Goal: Task Accomplishment & Management: Use online tool/utility

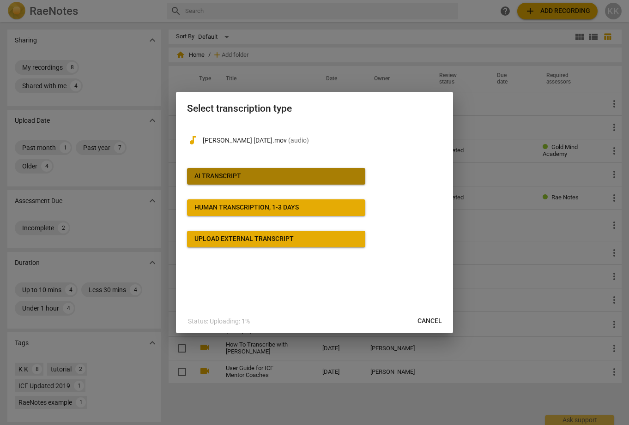
click at [241, 172] on div "AI Transcript" at bounding box center [217, 176] width 47 height 9
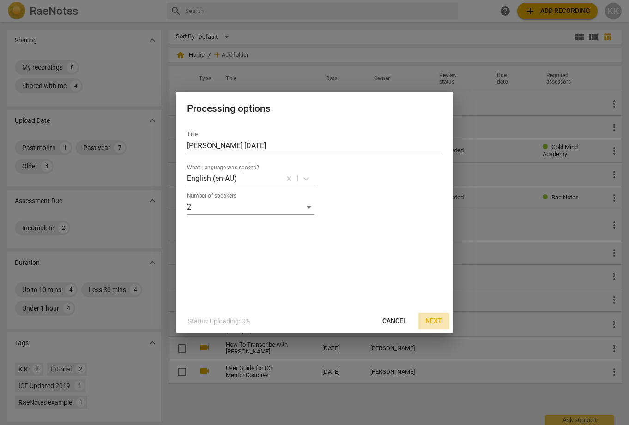
click at [434, 320] on span "Next" at bounding box center [433, 321] width 17 height 9
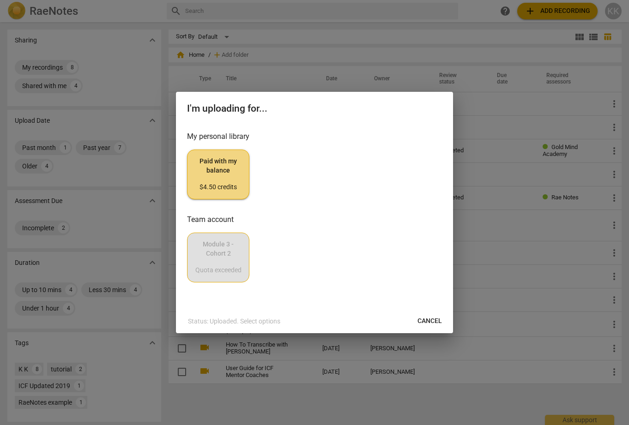
click at [223, 169] on span "Paid with my balance $4.50 credits" at bounding box center [218, 174] width 47 height 35
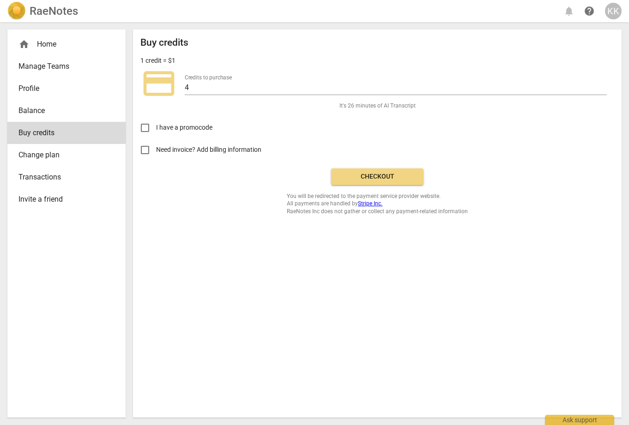
click at [355, 174] on span "Checkout" at bounding box center [377, 176] width 78 height 9
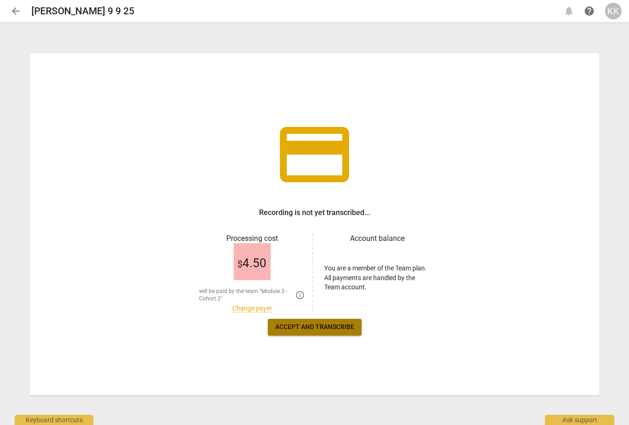
click at [314, 325] on span "Accept and transcribe" at bounding box center [314, 327] width 79 height 9
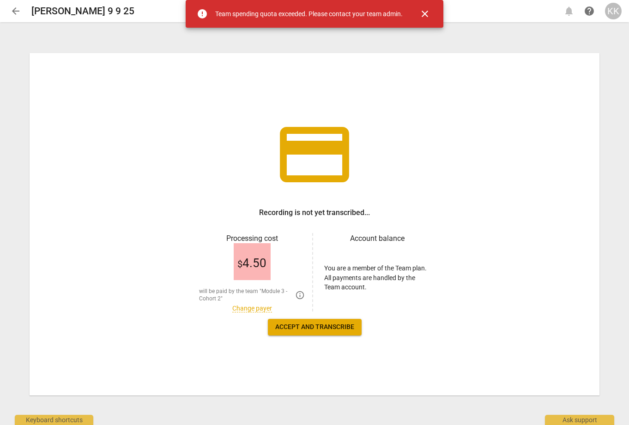
click at [246, 263] on span "$ 4.50" at bounding box center [251, 264] width 29 height 14
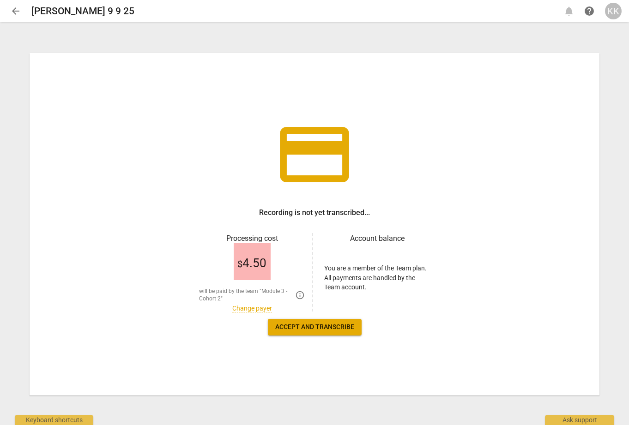
click at [253, 309] on link "Change payer" at bounding box center [252, 309] width 40 height 8
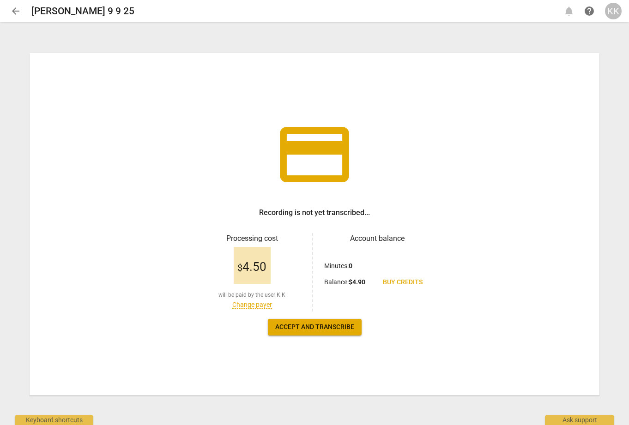
click at [325, 326] on span "Accept and transcribe" at bounding box center [314, 327] width 79 height 9
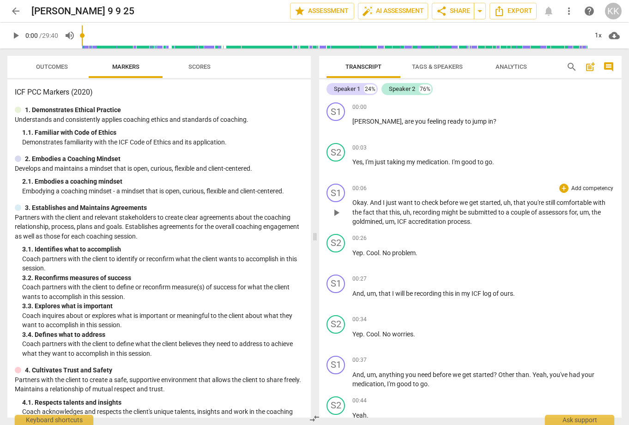
click at [380, 220] on span "goldmined" at bounding box center [367, 221] width 30 height 7
drag, startPoint x: 381, startPoint y: 221, endPoint x: 395, endPoint y: 219, distance: 13.5
click at [395, 219] on p "Okay . And I just want to check before we get started , uh , that you're still …" at bounding box center [483, 212] width 262 height 29
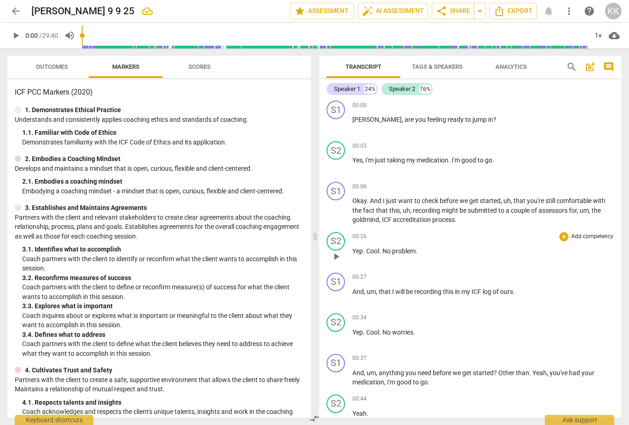
scroll to position [4, 0]
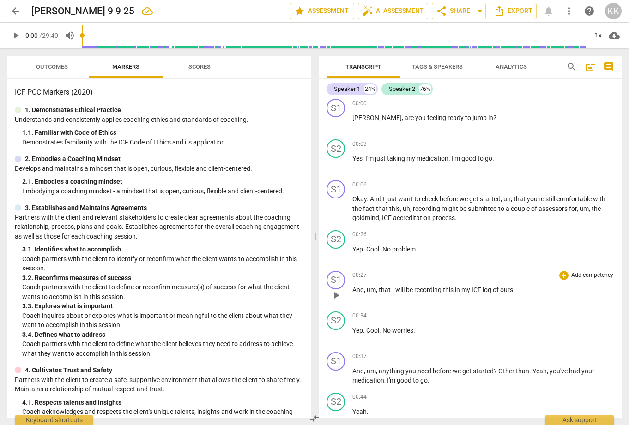
click at [502, 289] on span "ours" at bounding box center [506, 289] width 13 height 7
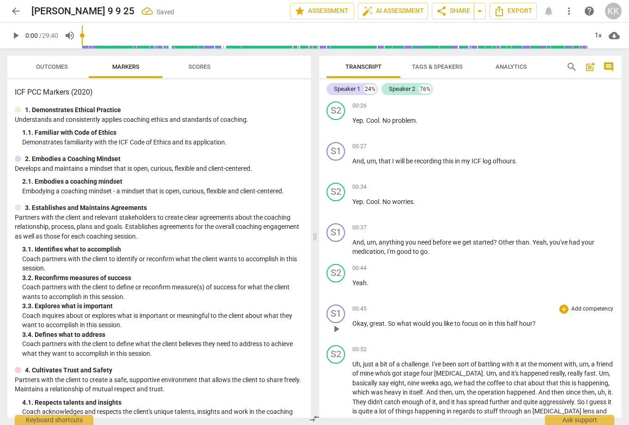
scroll to position [139, 0]
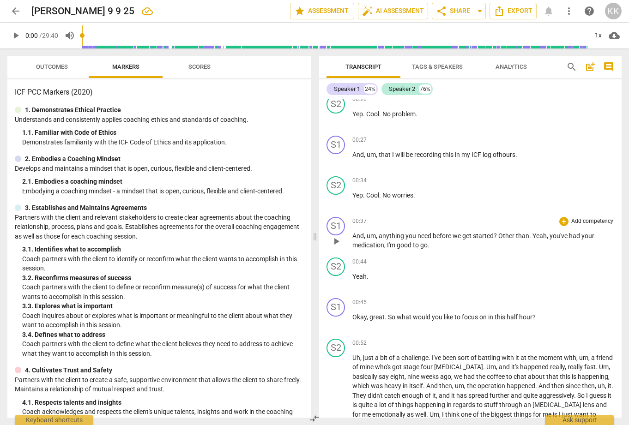
click at [387, 243] on span "I'm" at bounding box center [392, 244] width 10 height 7
drag, startPoint x: 388, startPoint y: 244, endPoint x: 430, endPoint y: 241, distance: 42.1
click at [430, 241] on p "And , um , anything you need before we get started ? Other than . Yeah , you've…" at bounding box center [483, 240] width 262 height 19
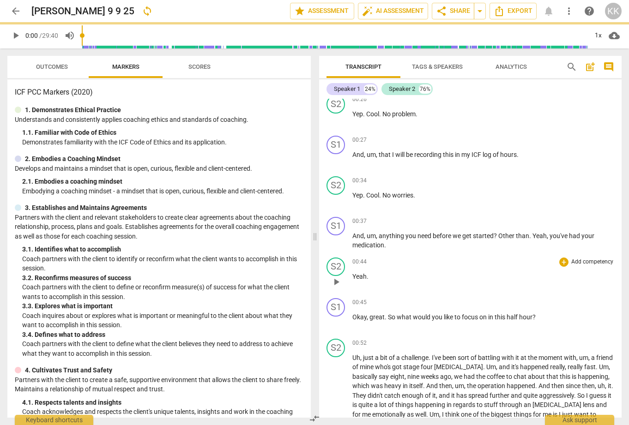
click at [353, 275] on span "Yeah" at bounding box center [359, 276] width 14 height 7
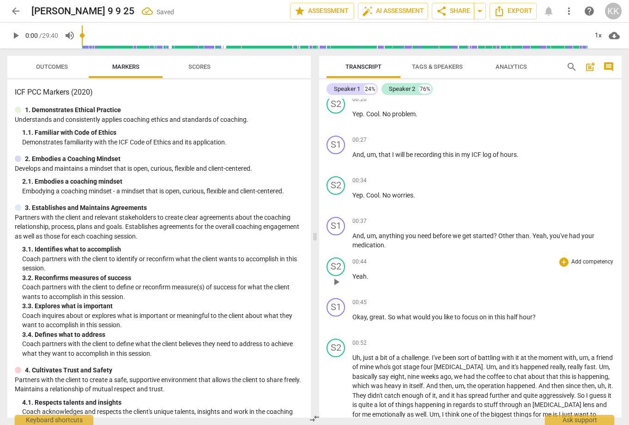
paste p
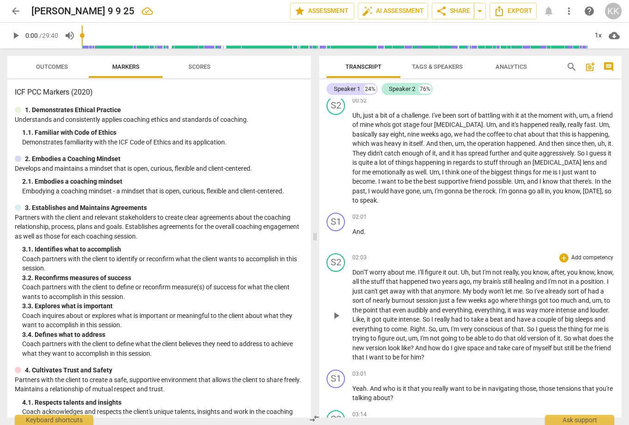
scroll to position [434, 0]
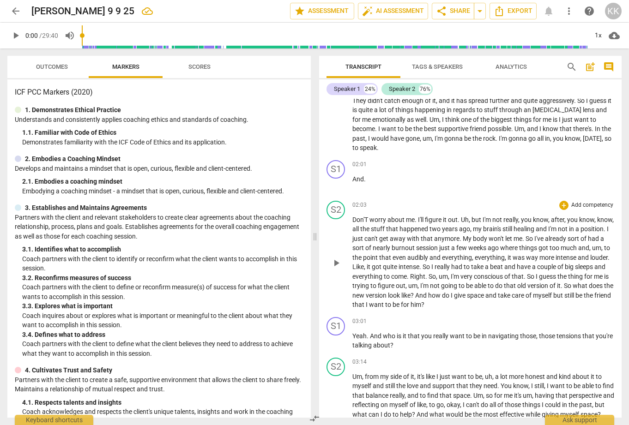
click at [368, 216] on span "Don'T" at bounding box center [360, 219] width 17 height 7
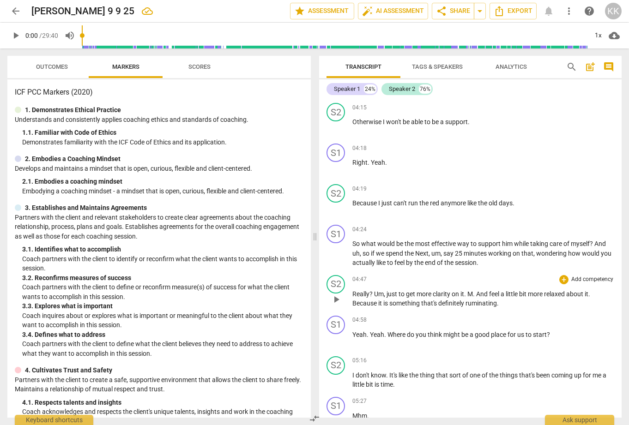
scroll to position [976, 0]
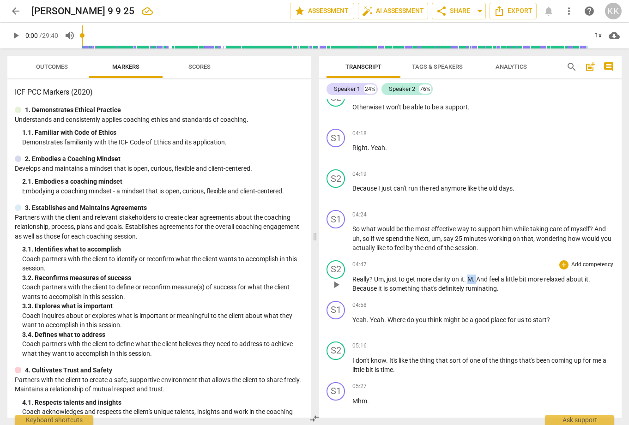
drag, startPoint x: 469, startPoint y: 280, endPoint x: 477, endPoint y: 279, distance: 8.4
click at [477, 279] on p "Really ? Um , just to get more clarity on it . M . And feel a little bit more r…" at bounding box center [483, 284] width 262 height 19
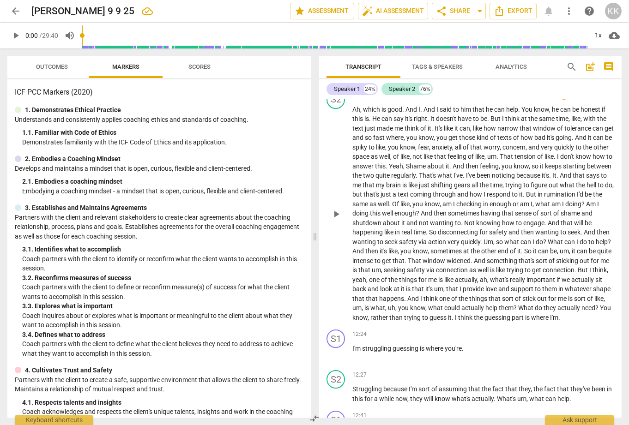
scroll to position [2050, 0]
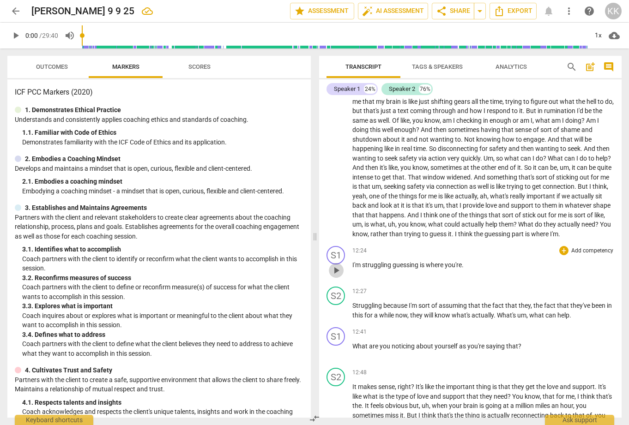
click at [337, 265] on span "play_arrow" at bounding box center [336, 270] width 11 height 11
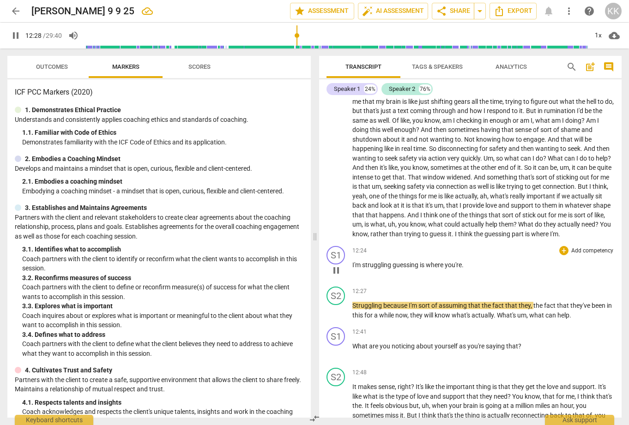
click at [337, 265] on span "pause" at bounding box center [336, 270] width 11 height 11
type input "748"
drag, startPoint x: 363, startPoint y: 256, endPoint x: 392, endPoint y: 255, distance: 29.1
click at [392, 261] on span "struggling" at bounding box center [377, 264] width 30 height 7
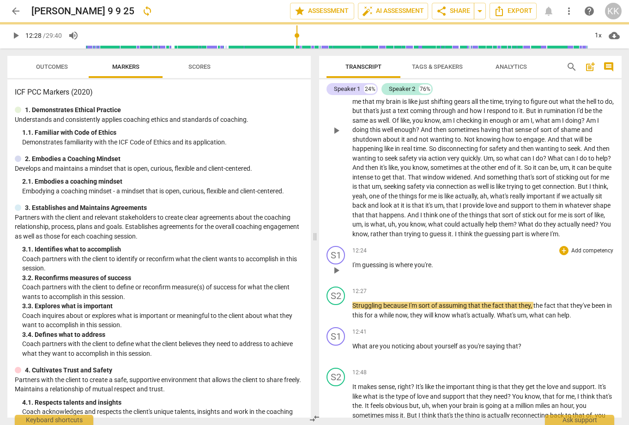
click at [558, 230] on span "." at bounding box center [559, 233] width 2 height 7
click at [367, 261] on span "guessing" at bounding box center [375, 264] width 27 height 7
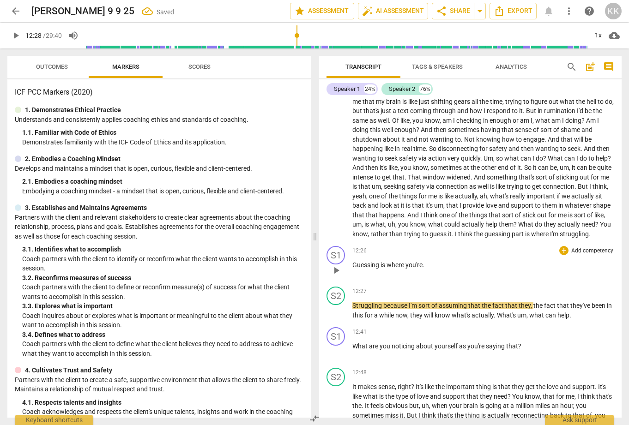
click at [423, 261] on span "." at bounding box center [423, 264] width 2 height 7
click at [387, 302] on span "because" at bounding box center [395, 305] width 25 height 7
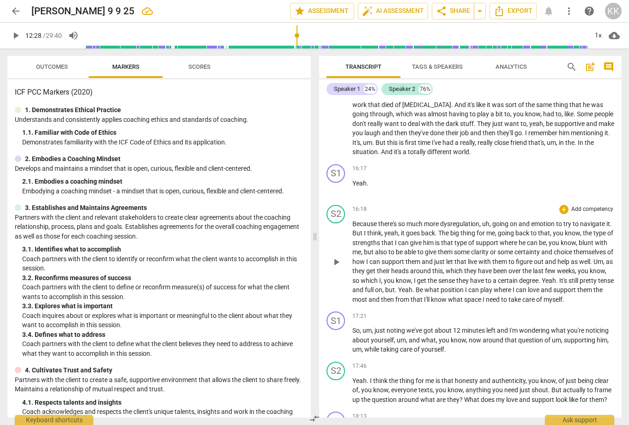
scroll to position [2852, 0]
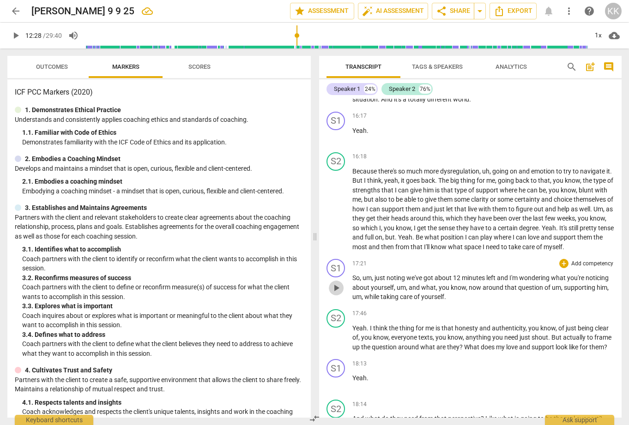
click at [335, 283] on span "play_arrow" at bounding box center [336, 288] width 11 height 11
click at [363, 293] on span "," at bounding box center [363, 296] width 3 height 7
type input "1065"
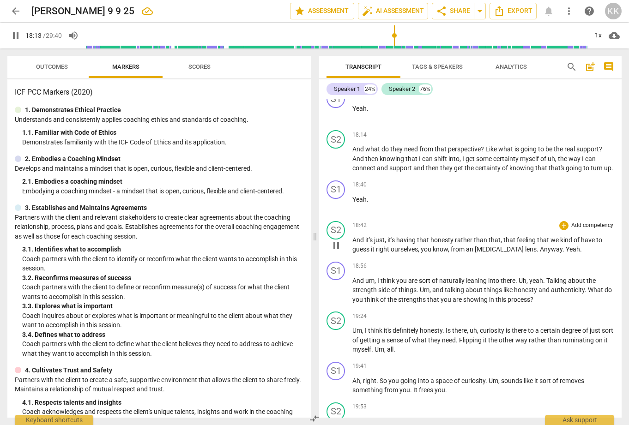
scroll to position [3069, 0]
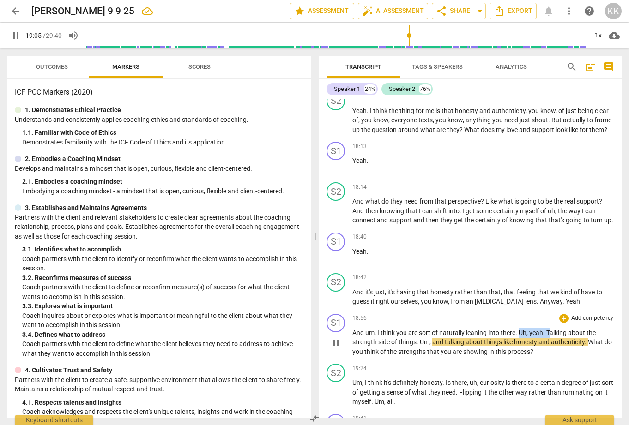
drag, startPoint x: 520, startPoint y: 330, endPoint x: 549, endPoint y: 326, distance: 28.9
click at [549, 328] on p "And um , I think you are sort of naturally leaning into there . Uh , yeah . Tal…" at bounding box center [483, 342] width 262 height 29
type input "1147"
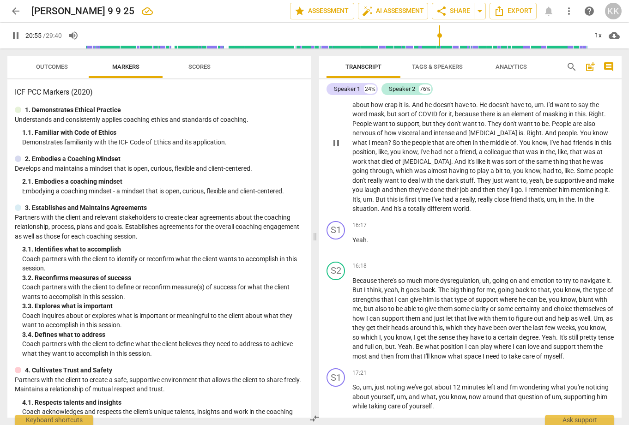
scroll to position [2744, 0]
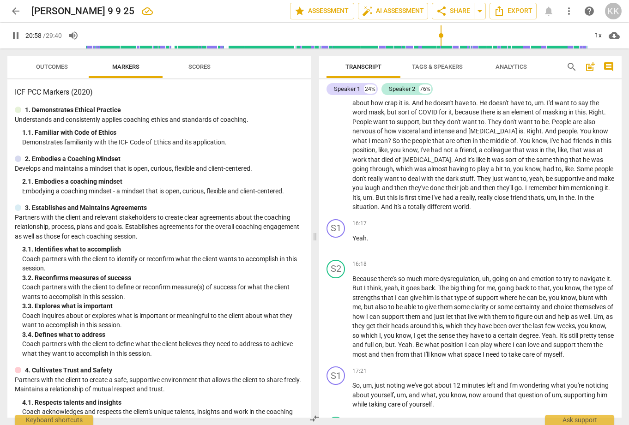
click at [13, 34] on span "pause" at bounding box center [15, 35] width 11 height 11
type input "1259"
click at [433, 65] on span "Tags & Speakers" at bounding box center [437, 66] width 51 height 7
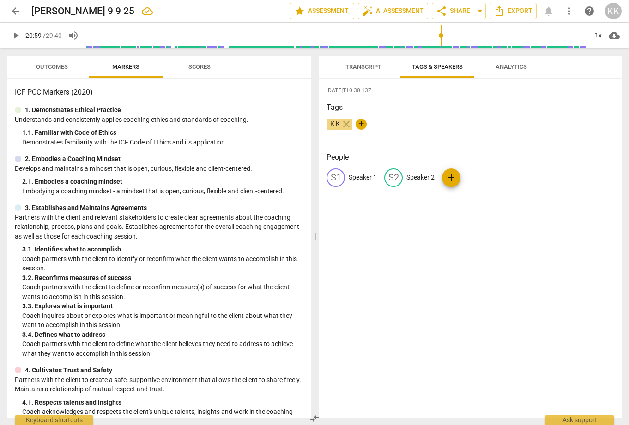
click at [57, 65] on span "Outcomes" at bounding box center [52, 66] width 32 height 7
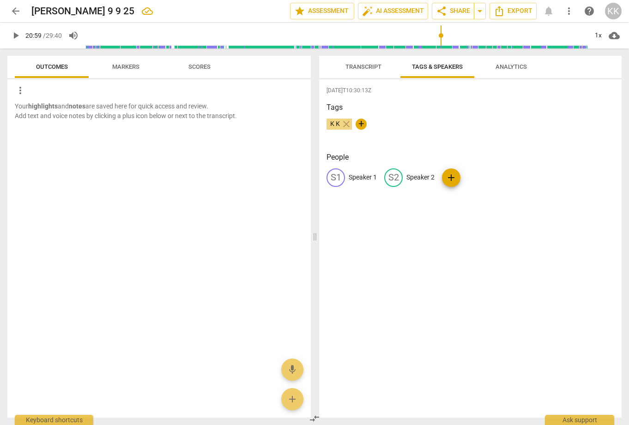
click at [118, 66] on span "Markers" at bounding box center [125, 66] width 27 height 7
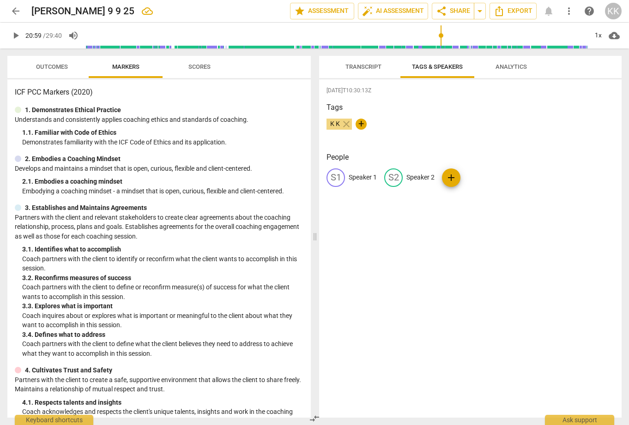
click at [196, 66] on span "Scores" at bounding box center [199, 66] width 22 height 7
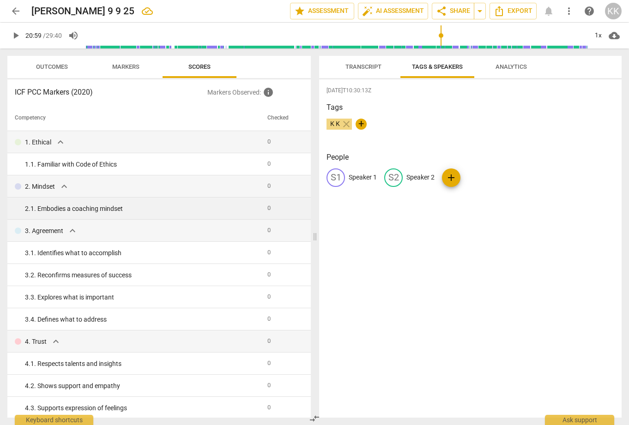
scroll to position [2, 0]
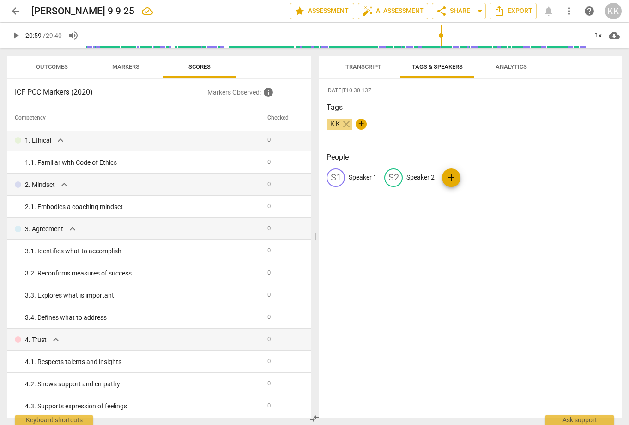
click at [53, 63] on span "Outcomes" at bounding box center [52, 66] width 32 height 7
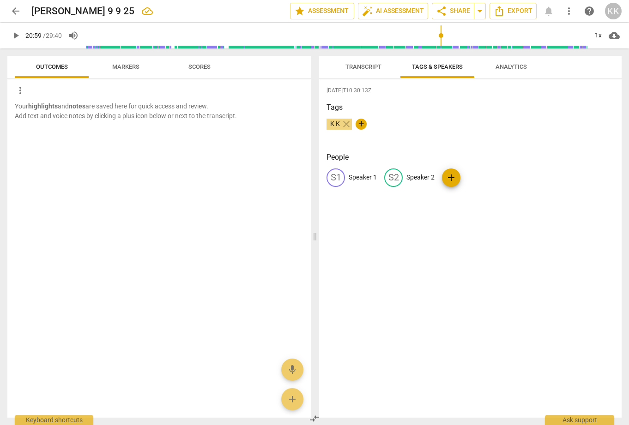
click at [371, 66] on span "Transcript" at bounding box center [363, 66] width 36 height 7
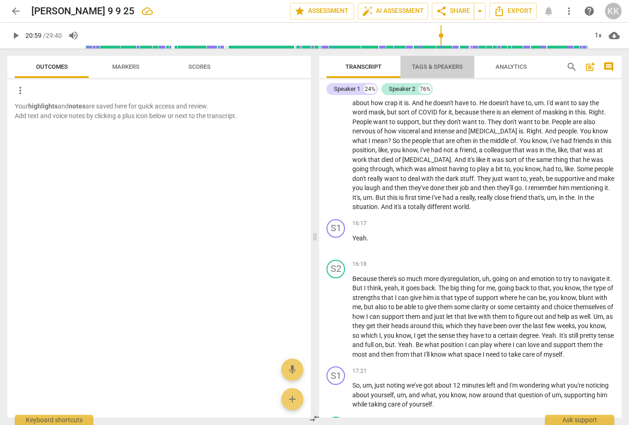
click at [429, 63] on span "Tags & Speakers" at bounding box center [437, 66] width 51 height 7
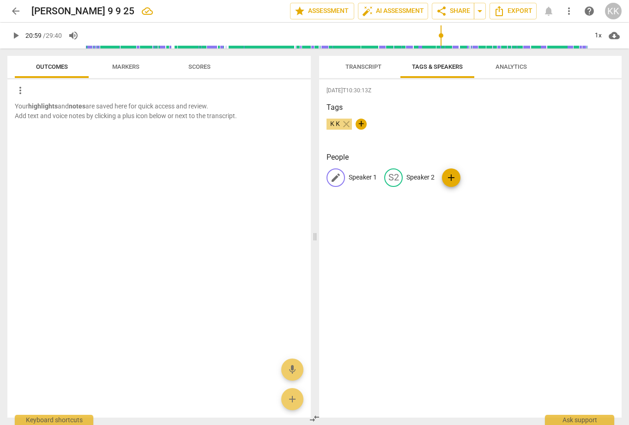
click at [338, 177] on span "edit" at bounding box center [335, 177] width 11 height 11
type input "Kirsten"
click at [475, 175] on p "Speaker 2" at bounding box center [480, 178] width 28 height 10
type input "Nathan"
click at [526, 157] on h3 "People" at bounding box center [470, 157] width 288 height 11
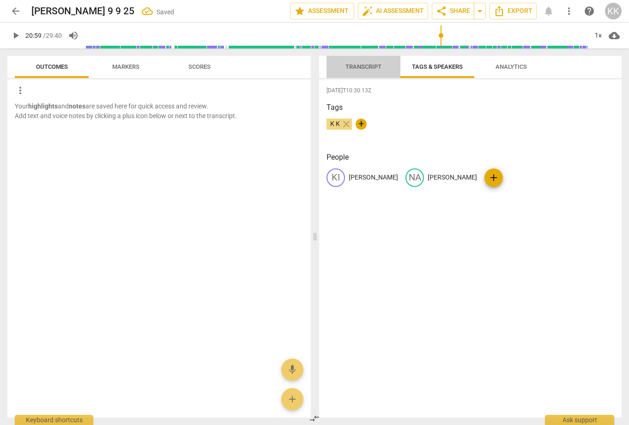
click at [371, 66] on span "Transcript" at bounding box center [363, 66] width 36 height 7
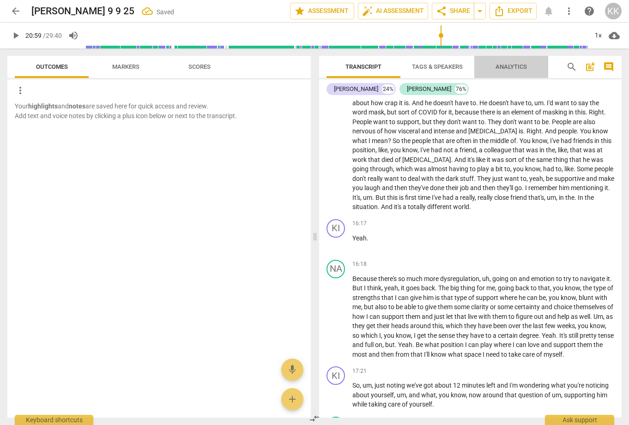
click at [517, 65] on span "Analytics" at bounding box center [510, 66] width 31 height 7
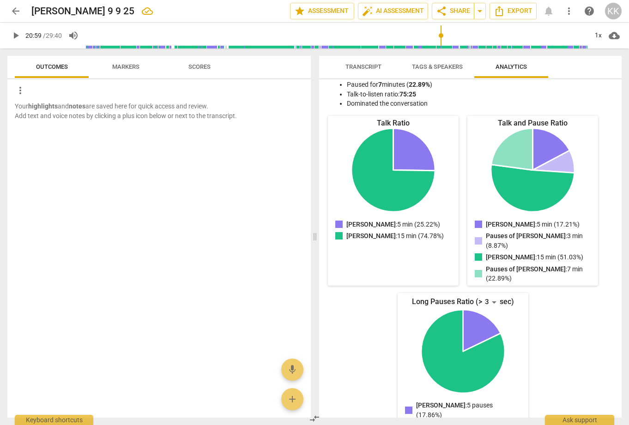
scroll to position [0, 0]
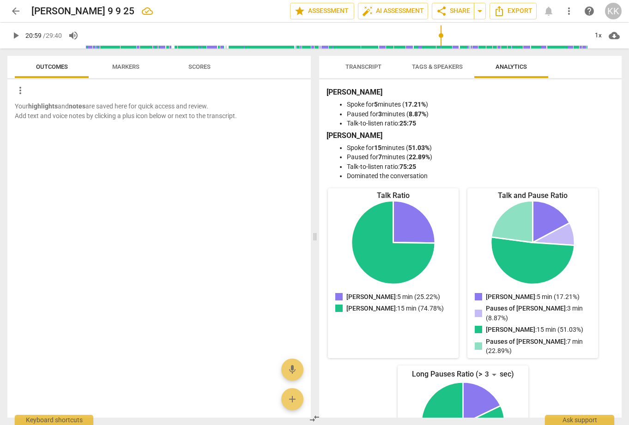
click at [51, 66] on span "Outcomes" at bounding box center [52, 66] width 32 height 7
click at [361, 66] on span "Transcript" at bounding box center [363, 66] width 36 height 7
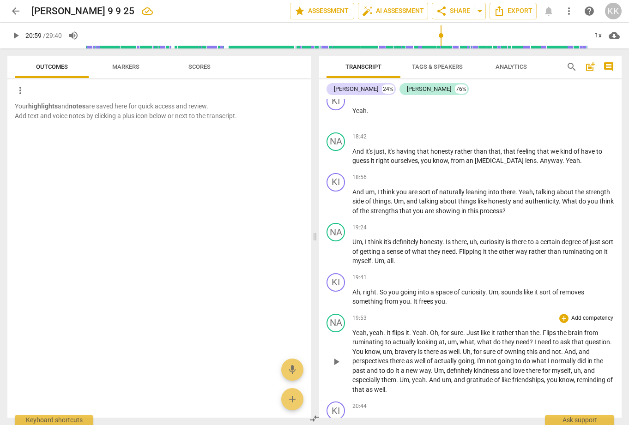
scroll to position [3212, 0]
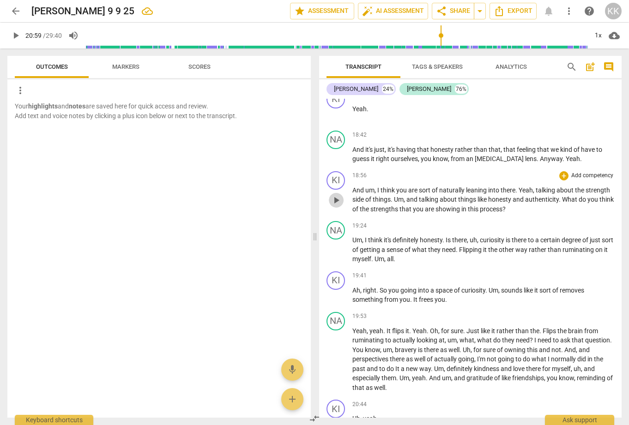
click at [335, 198] on span "play_arrow" at bounding box center [336, 200] width 11 height 11
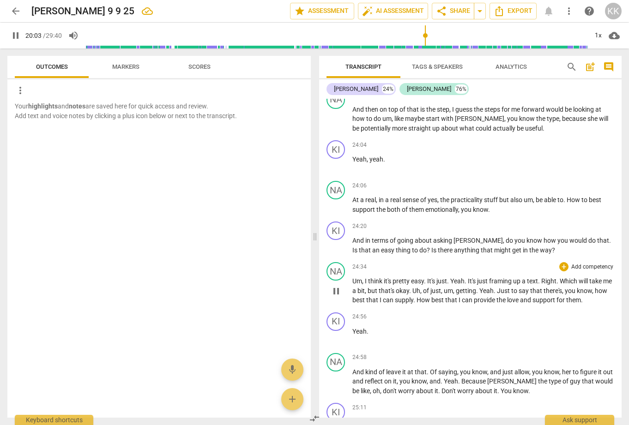
scroll to position [3938, 0]
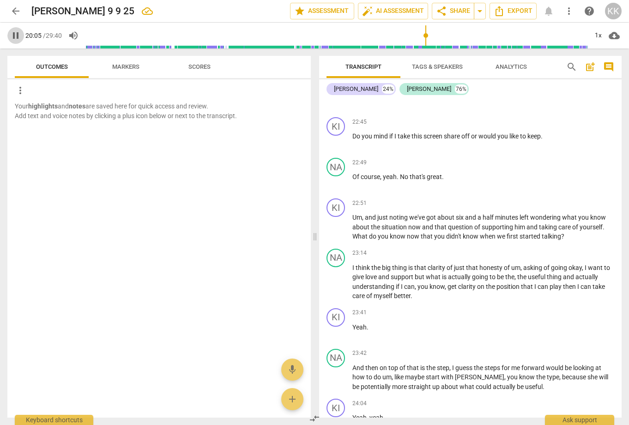
click at [17, 33] on span "pause" at bounding box center [15, 35] width 11 height 11
type input "1206"
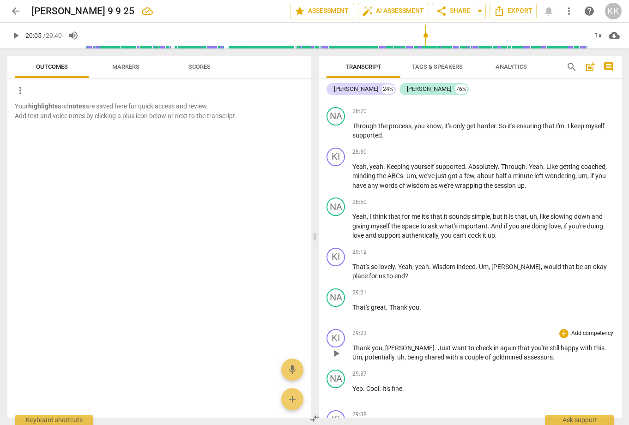
scroll to position [5146, 0]
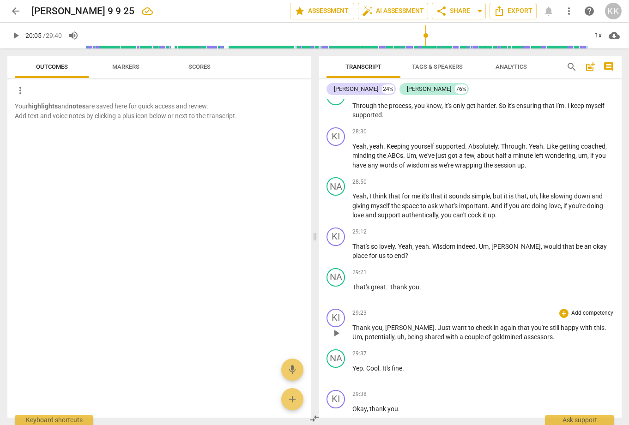
click at [509, 333] on span "goldmined" at bounding box center [507, 336] width 31 height 7
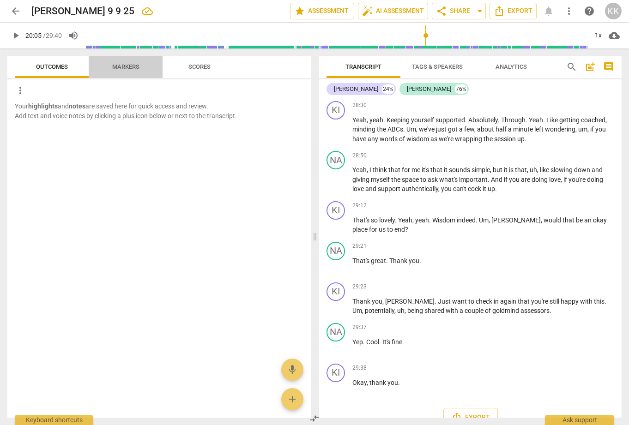
click at [121, 65] on span "Markers" at bounding box center [125, 66] width 27 height 7
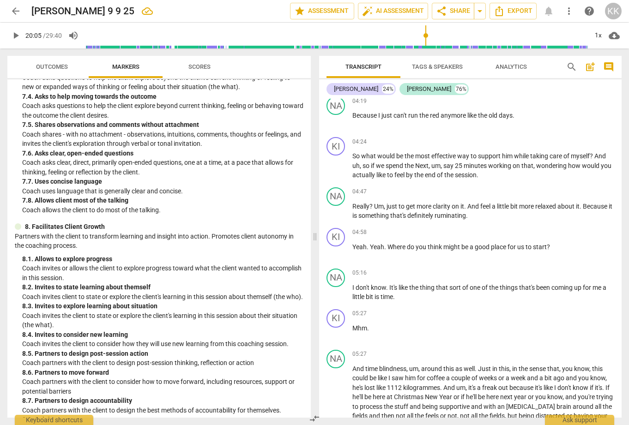
scroll to position [903, 0]
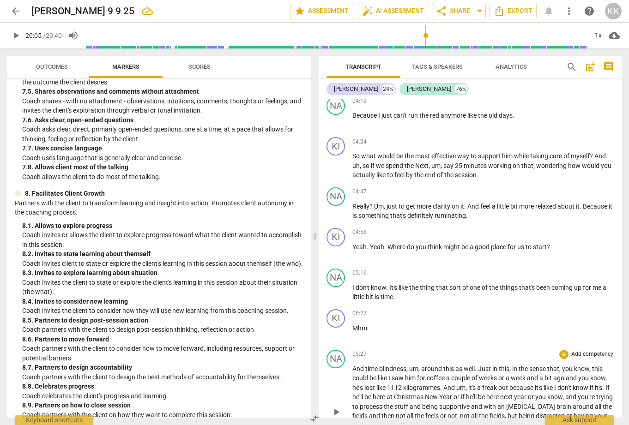
click at [403, 387] on span "1112" at bounding box center [395, 387] width 16 height 7
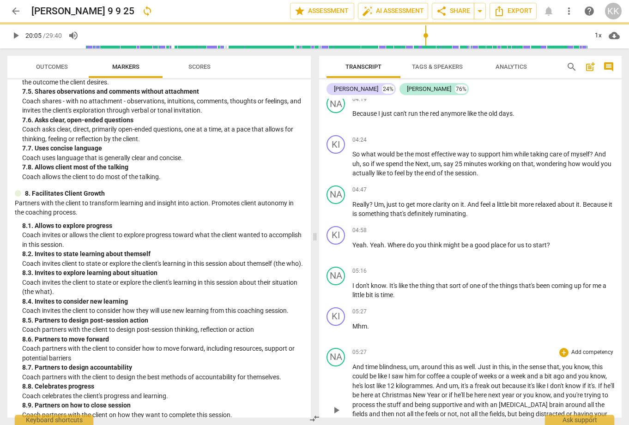
scroll to position [1734, 0]
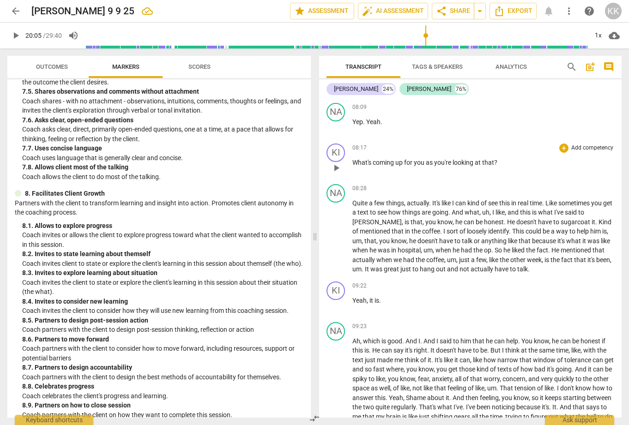
type input "1206"
